Goal: Information Seeking & Learning: Find specific fact

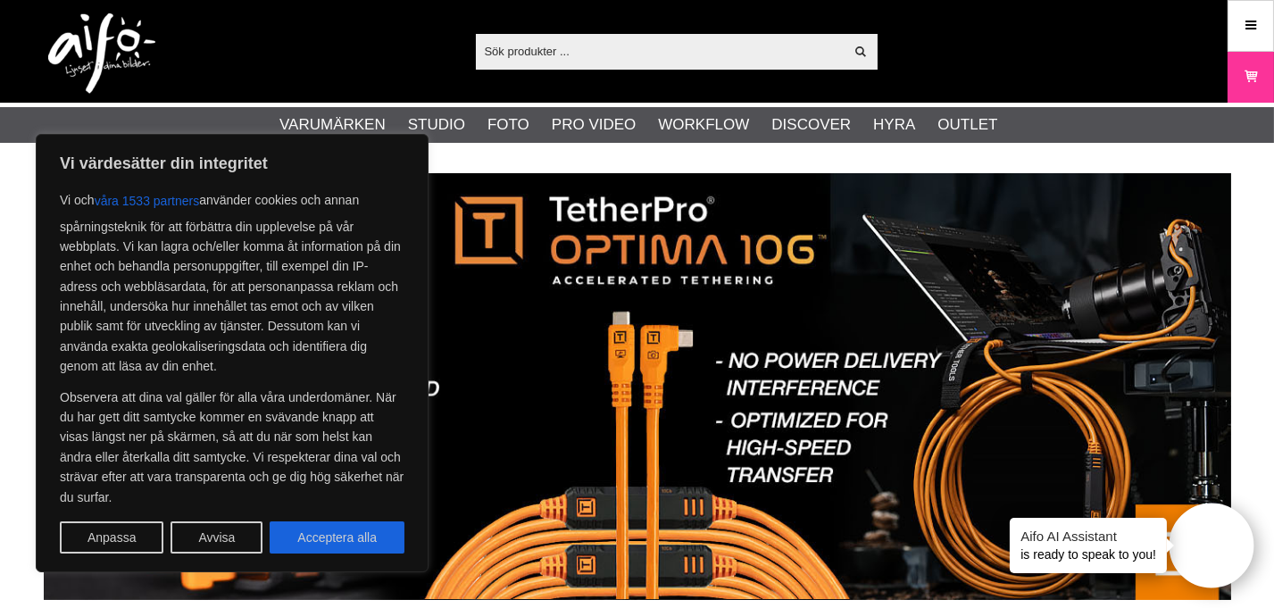
click at [587, 43] on input "text" at bounding box center [660, 50] width 369 height 27
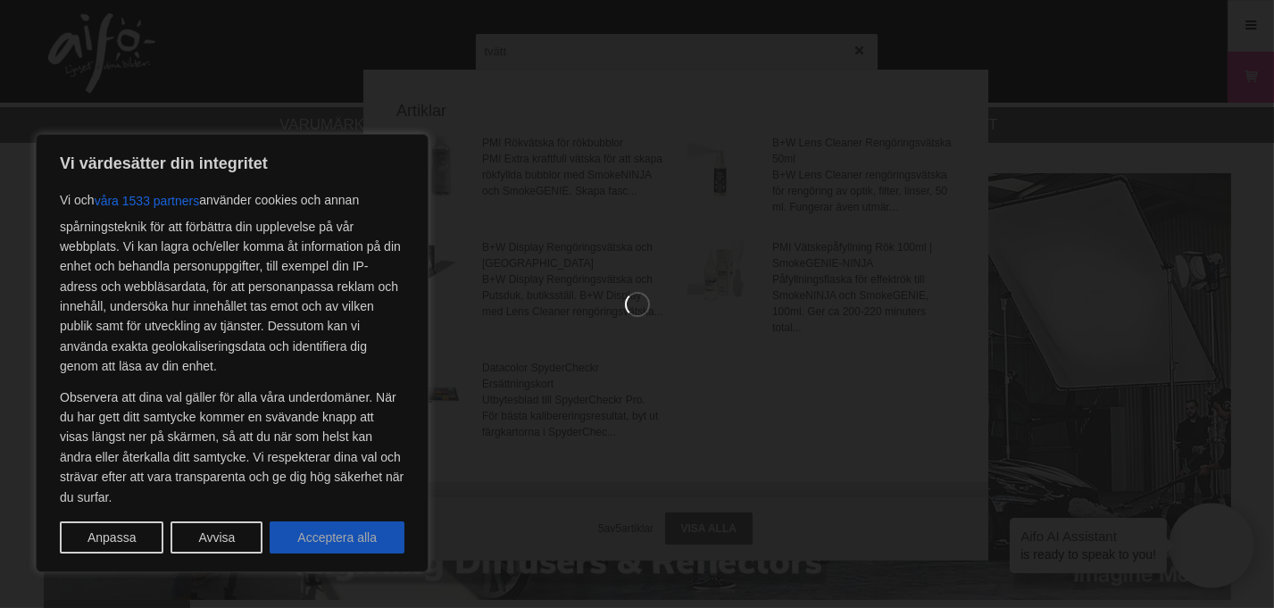
type input "tvätt"
click at [381, 530] on button "Acceptera alla" at bounding box center [337, 537] width 135 height 32
checkbox input "true"
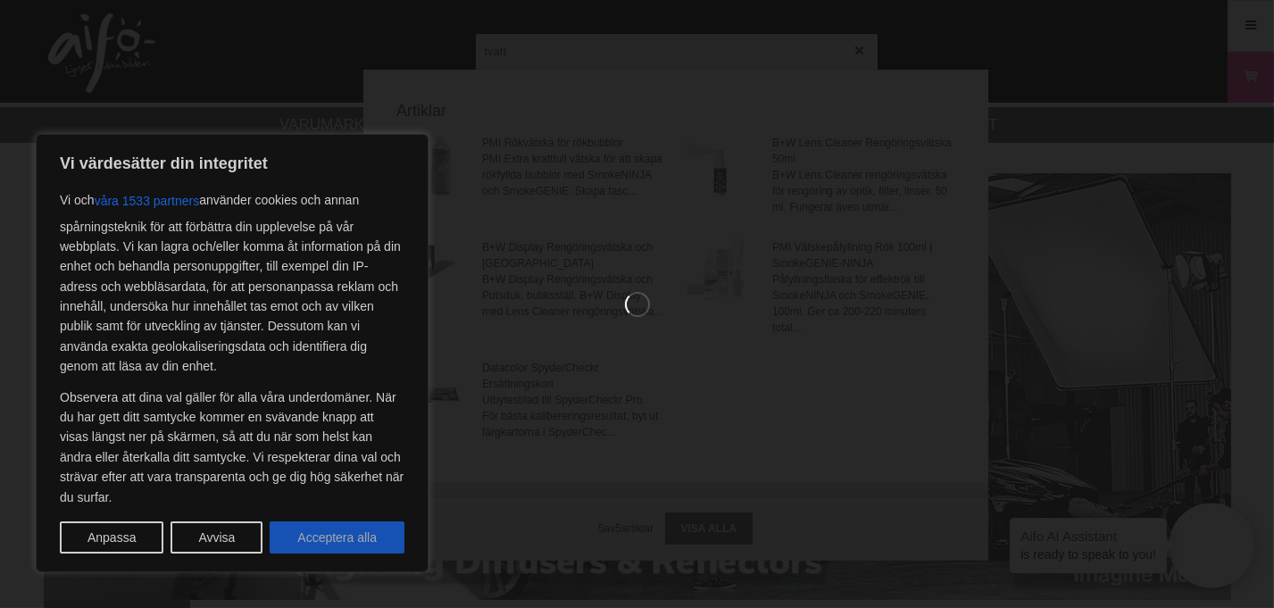
checkbox input "true"
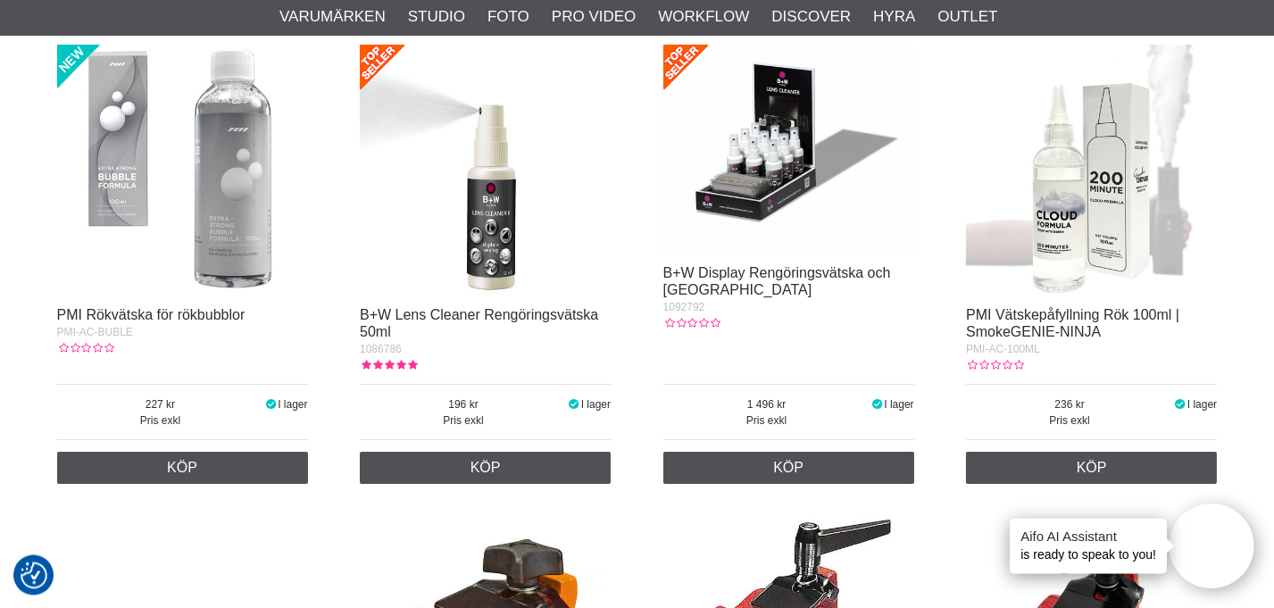
scroll to position [191, 0]
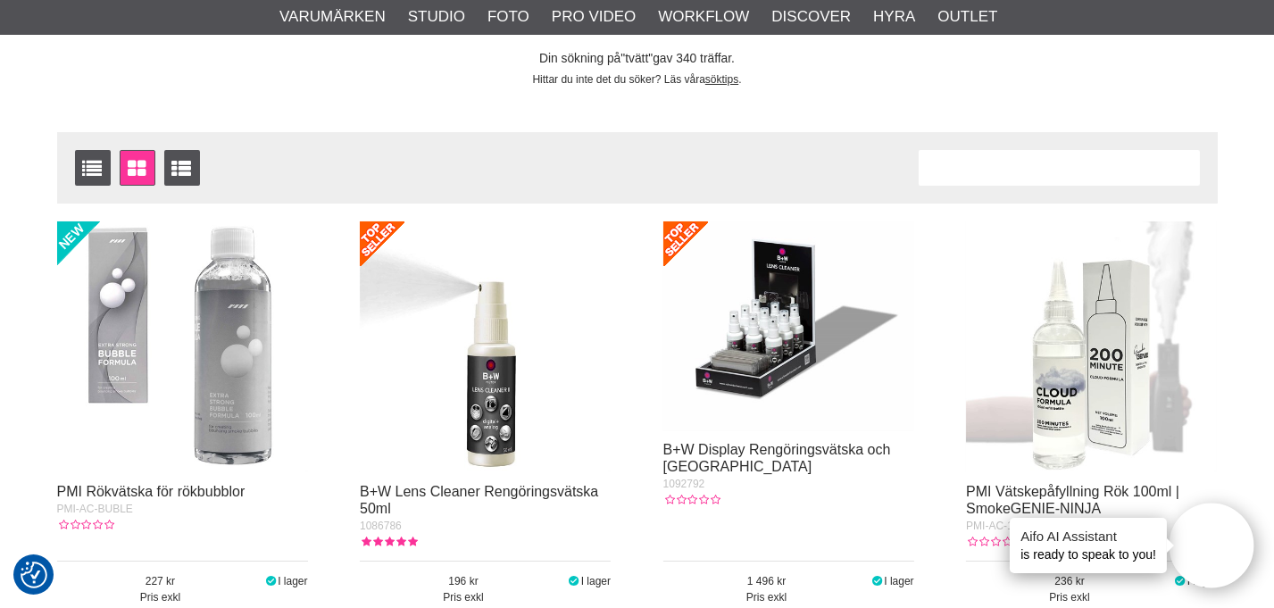
click at [957, 156] on div "Antal artiklar 340" at bounding box center [1059, 168] width 281 height 36
click at [957, 162] on div "Antal artiklar 340" at bounding box center [1059, 168] width 281 height 36
click at [950, 171] on div "Antal artiklar 340" at bounding box center [1059, 168] width 281 height 36
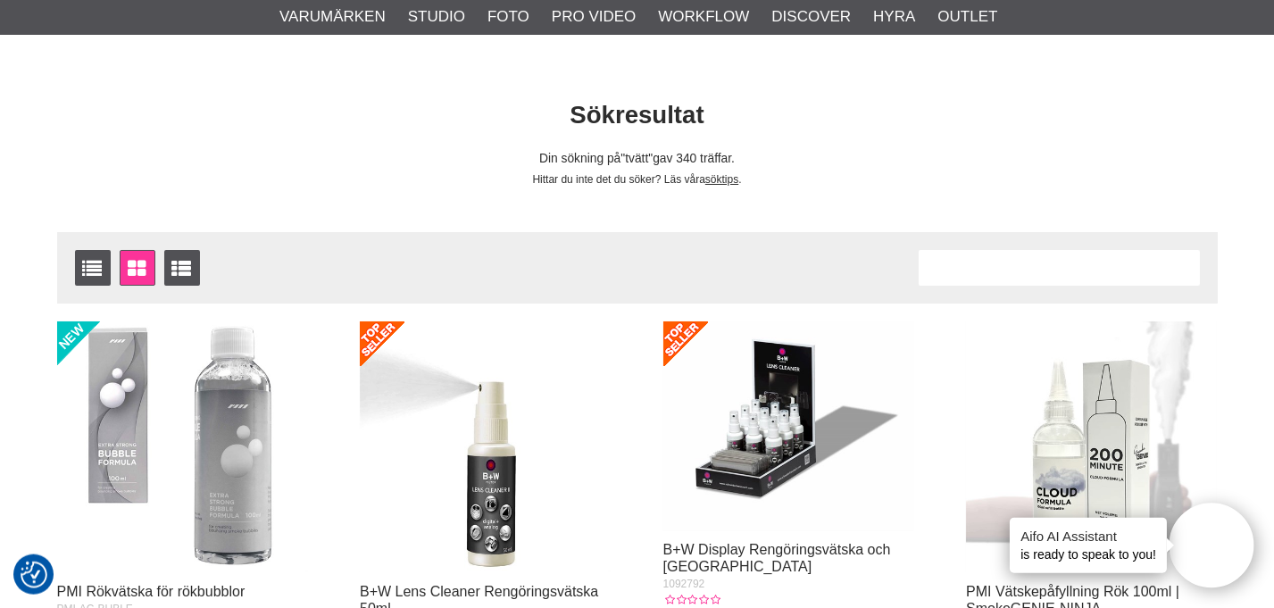
scroll to position [0, 0]
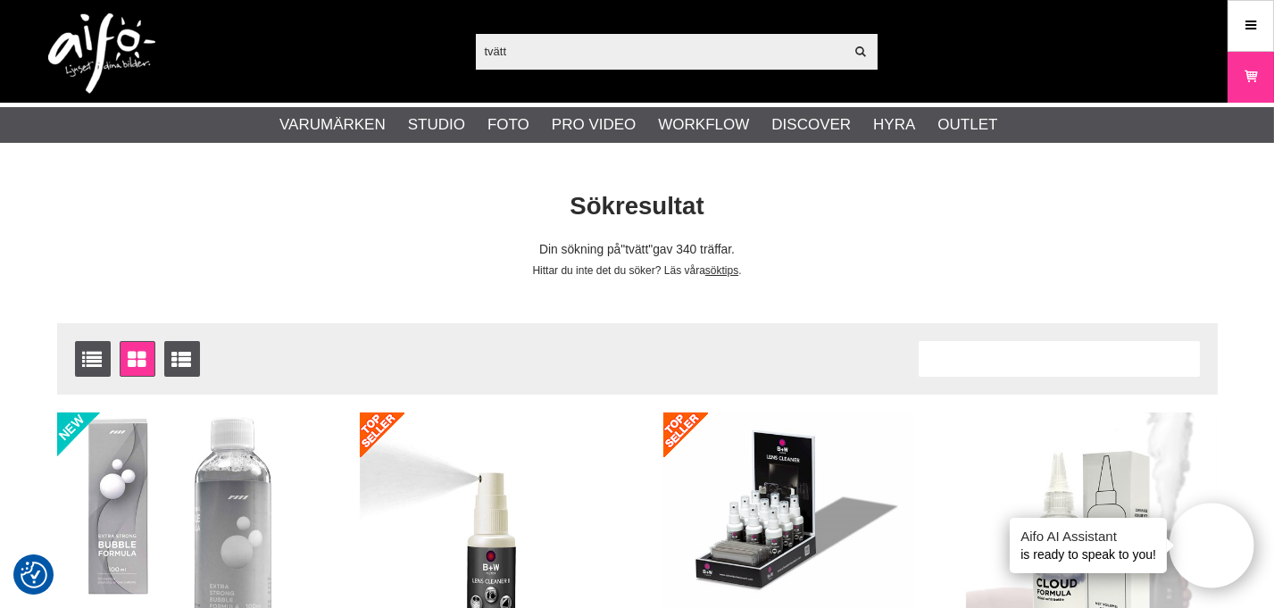
click at [630, 49] on input "tvätt" at bounding box center [660, 50] width 369 height 27
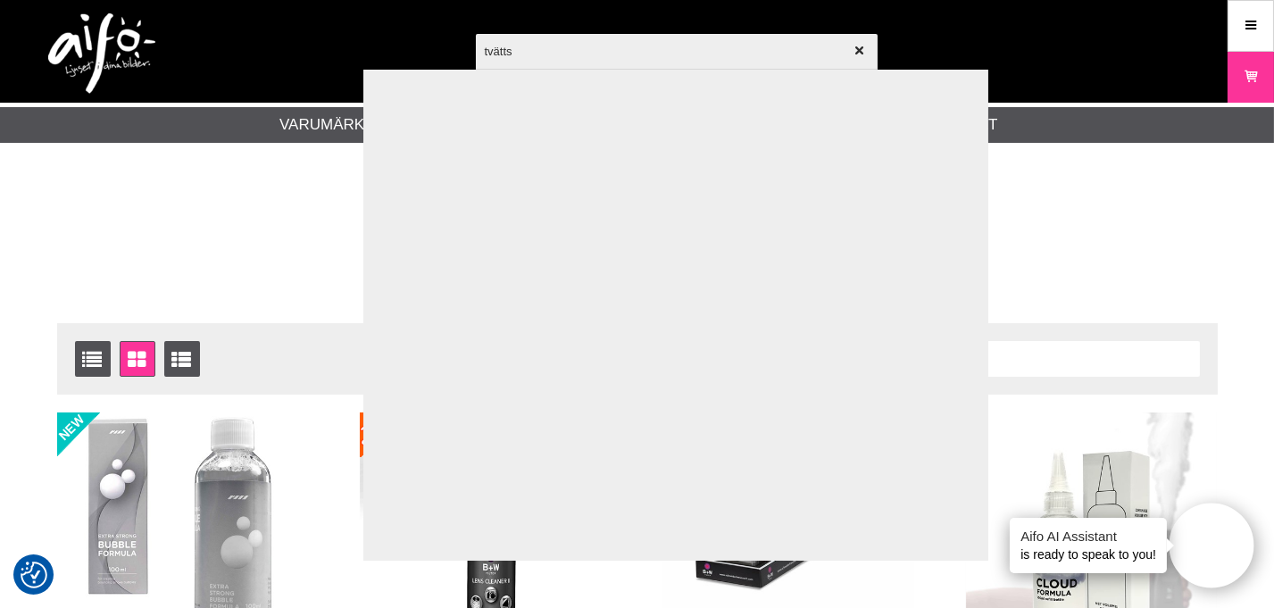
click at [616, 54] on input "tvätts" at bounding box center [677, 51] width 402 height 62
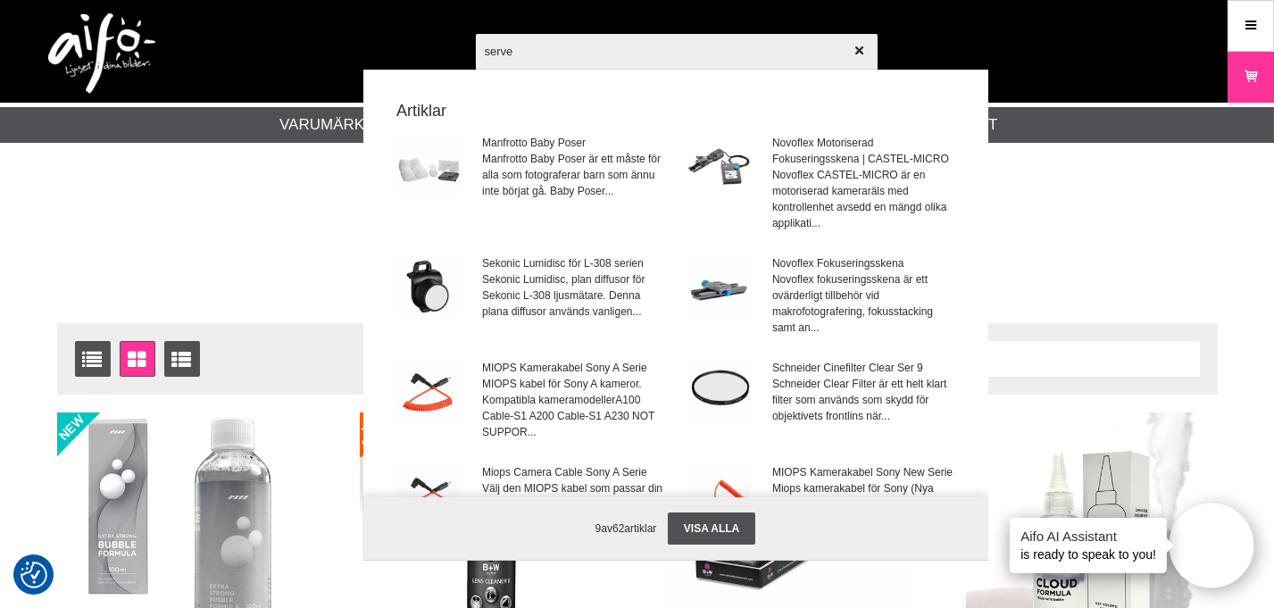
type input "servet"
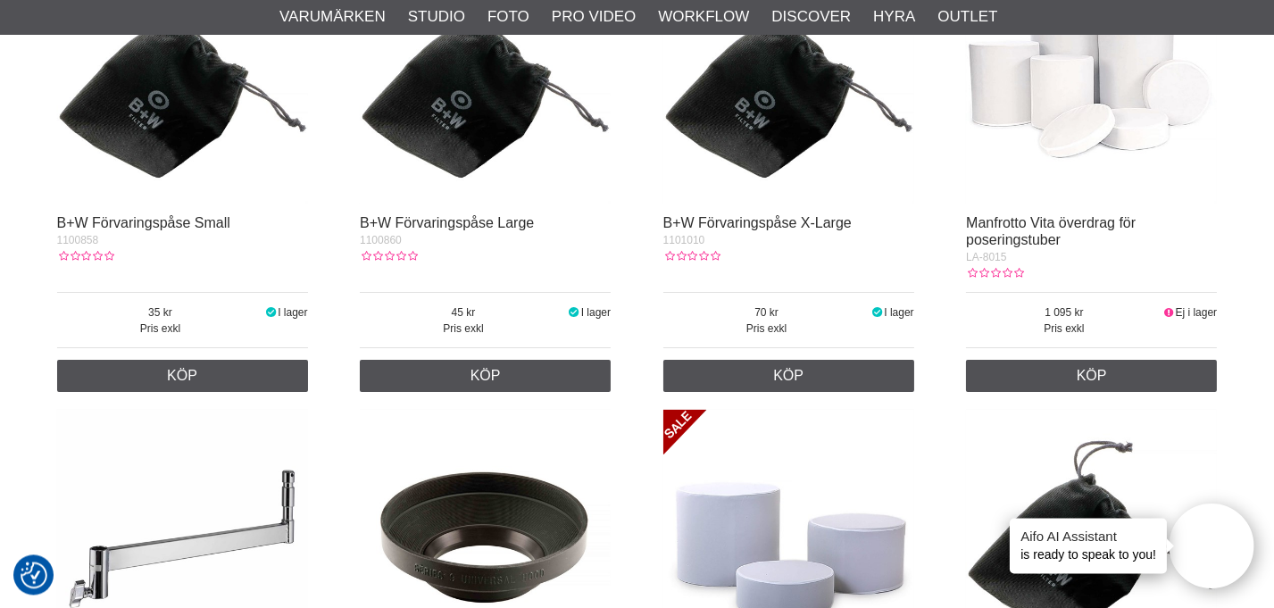
scroll to position [151, 0]
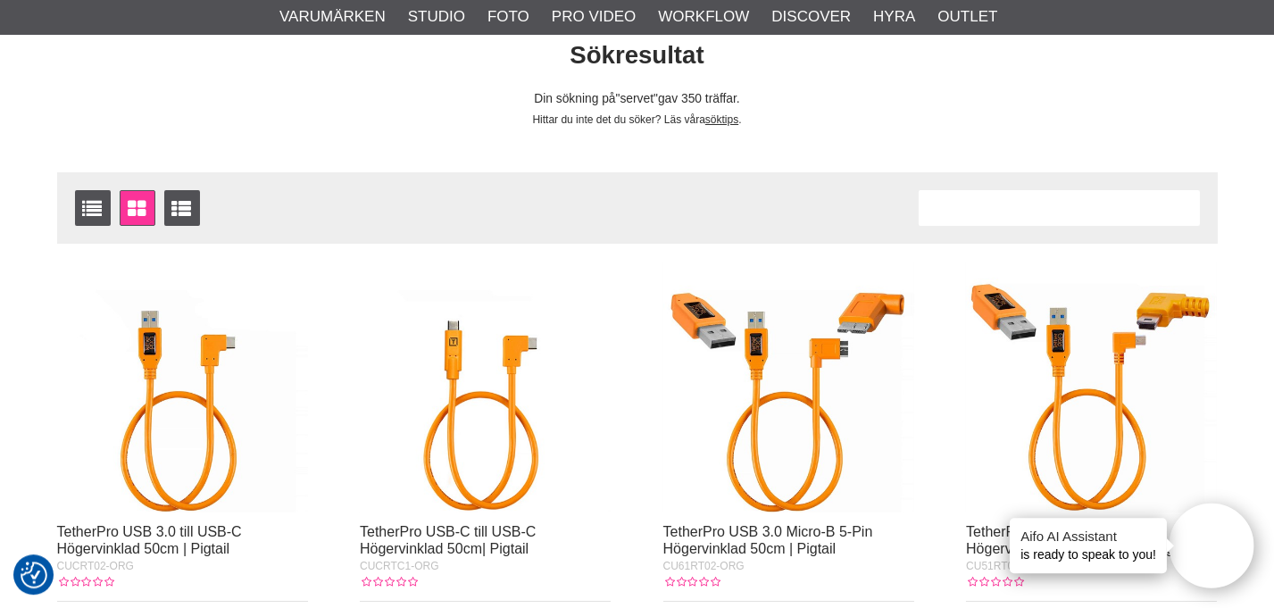
drag, startPoint x: 645, startPoint y: 318, endPoint x: 604, endPoint y: -12, distance: 331.8
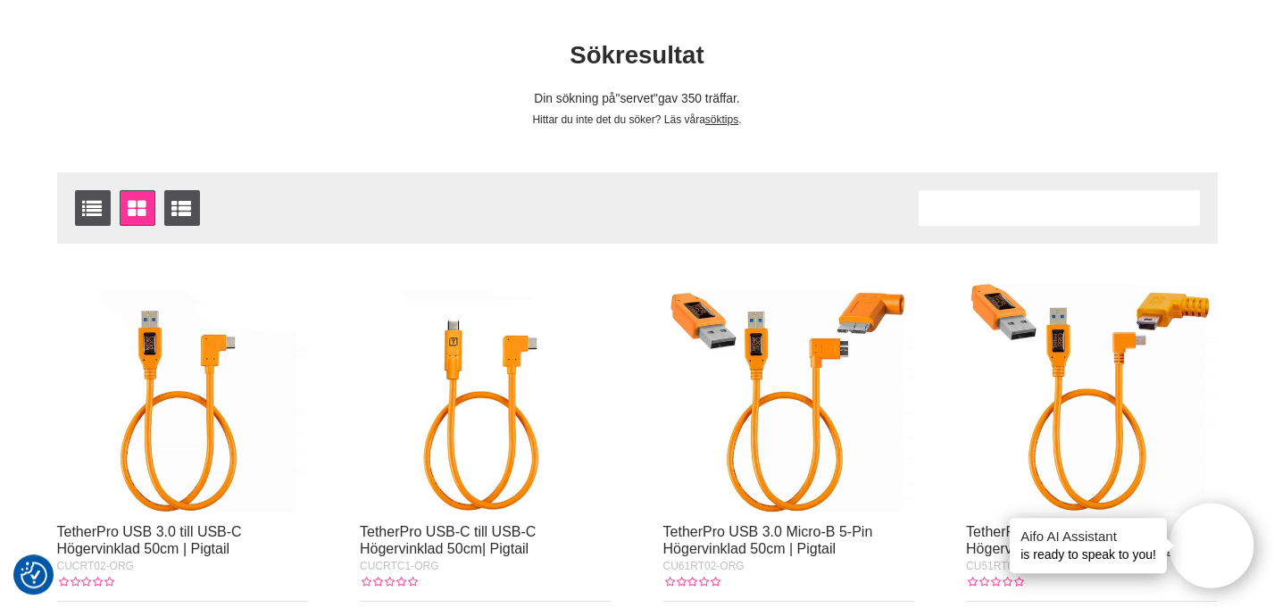
scroll to position [0, 0]
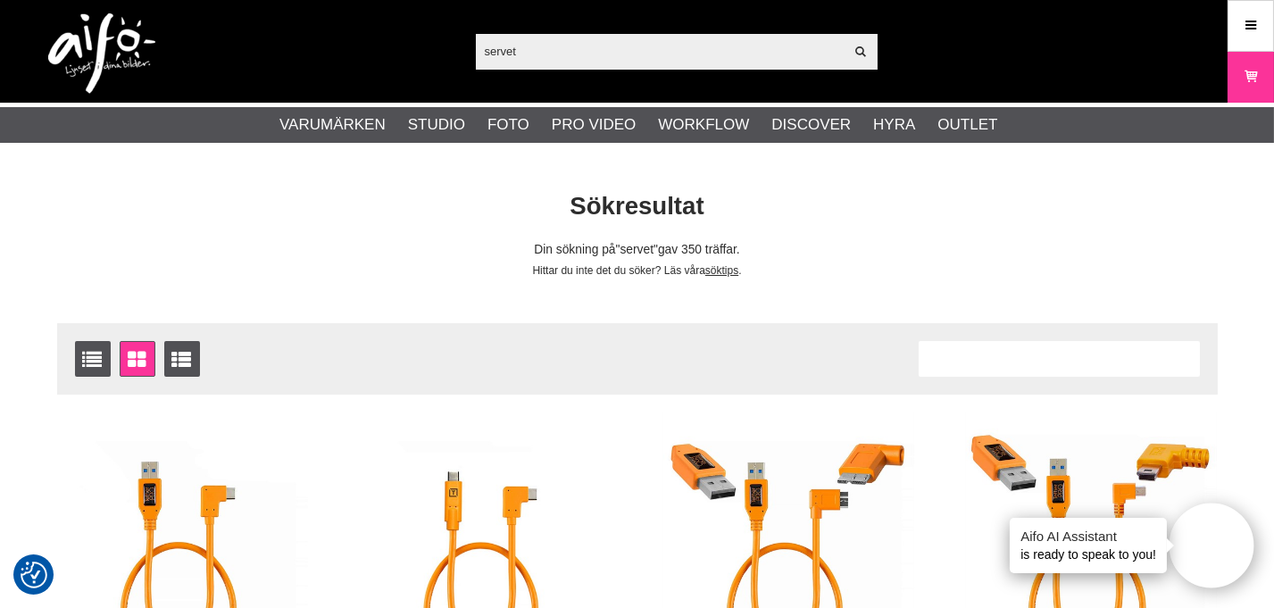
drag, startPoint x: 682, startPoint y: 51, endPoint x: 164, endPoint y: 71, distance: 518.1
click at [476, 64] on input "servet" at bounding box center [660, 50] width 369 height 27
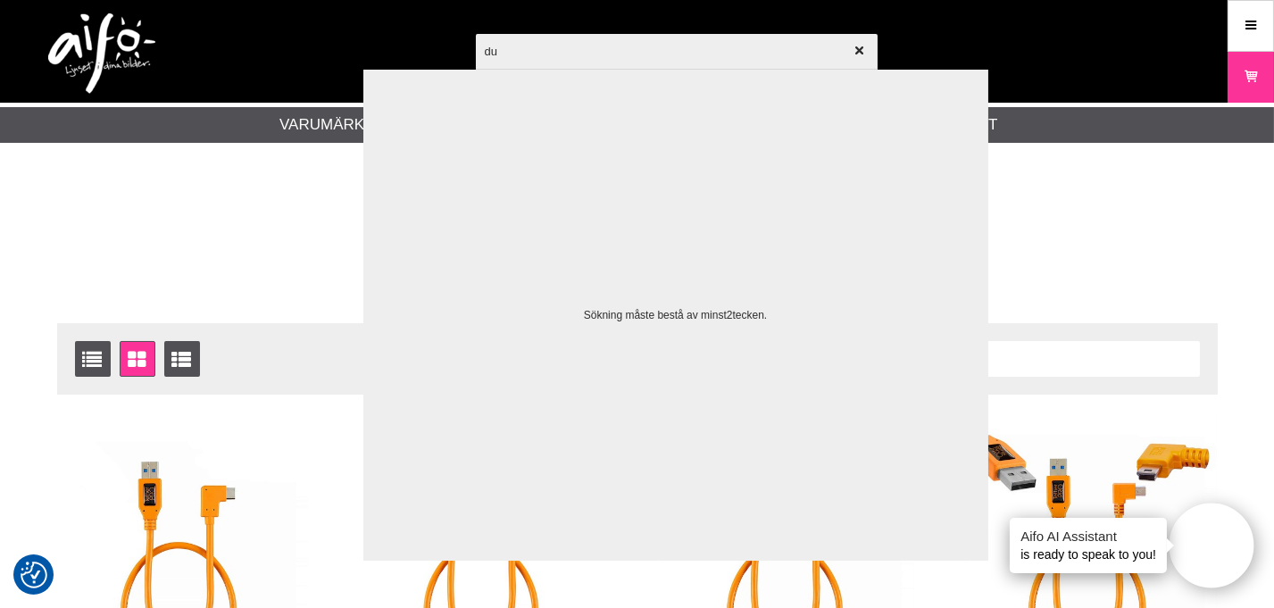
type input "duk"
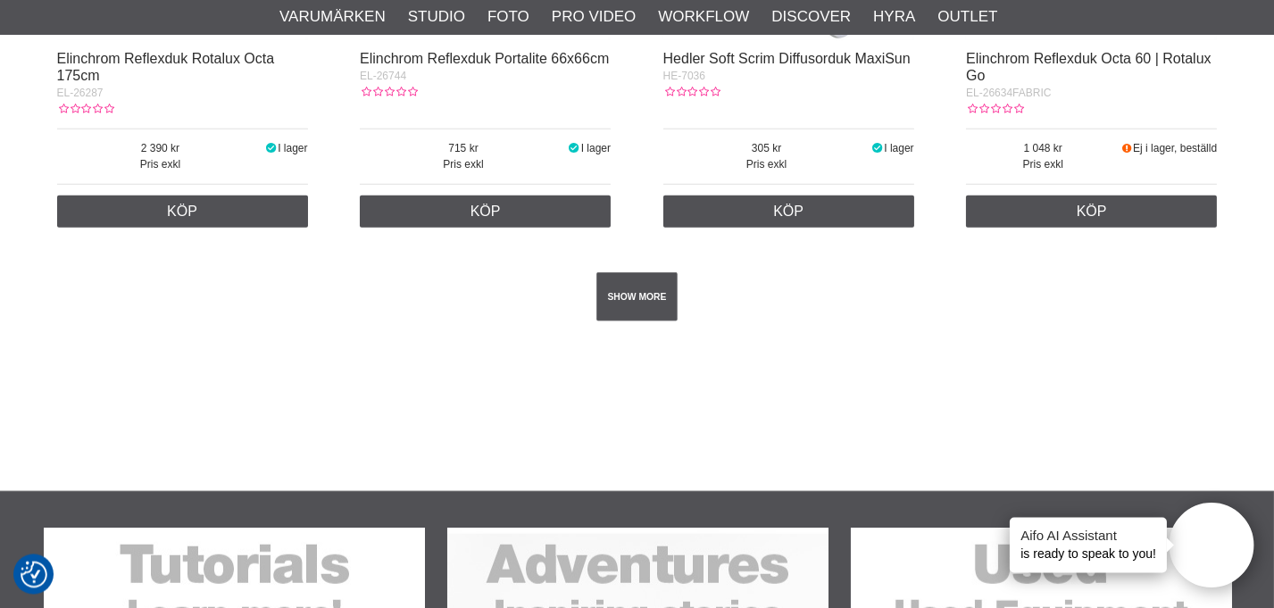
scroll to position [3253, 0]
